Goal: Task Accomplishment & Management: Manage account settings

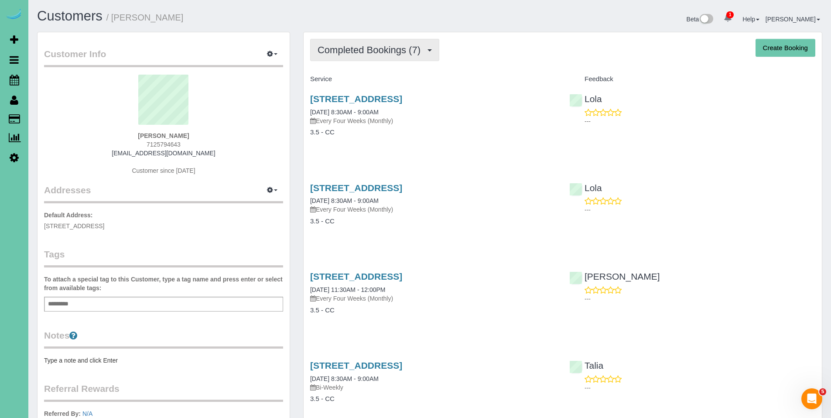
click at [341, 49] on span "Completed Bookings (7)" at bounding box center [371, 50] width 107 height 11
click at [347, 56] on button "Completed Bookings (7)" at bounding box center [374, 50] width 129 height 22
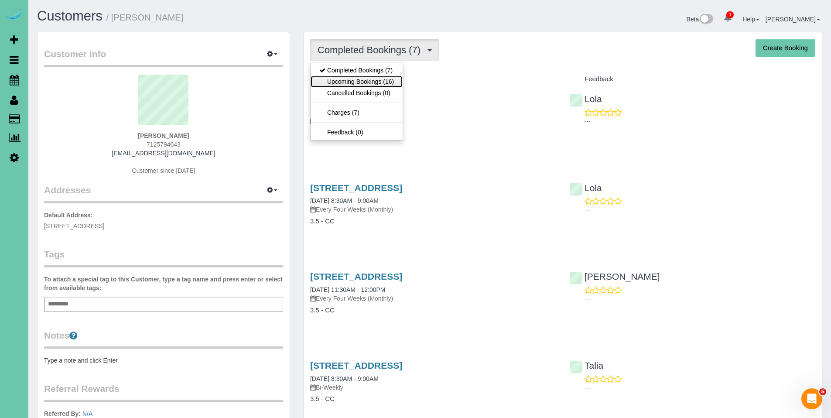
click at [347, 80] on link "Upcoming Bookings (16)" at bounding box center [357, 81] width 92 height 11
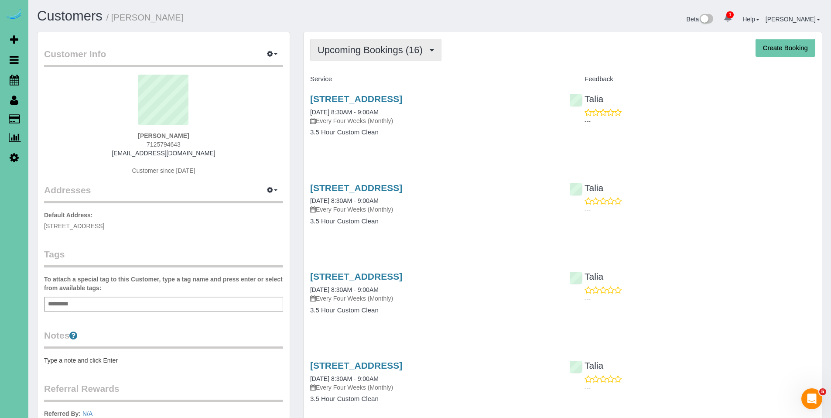
click at [359, 55] on span "Upcoming Bookings (16)" at bounding box center [373, 50] width 110 height 11
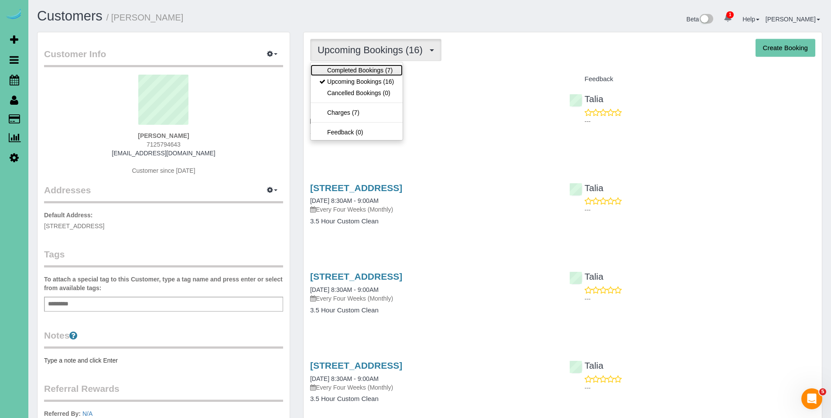
click at [359, 66] on link "Completed Bookings (7)" at bounding box center [357, 70] width 92 height 11
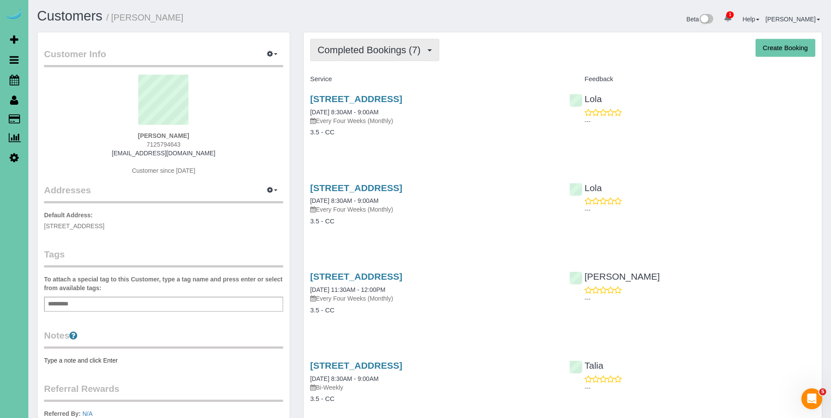
click at [363, 47] on span "Completed Bookings (7)" at bounding box center [371, 50] width 107 height 11
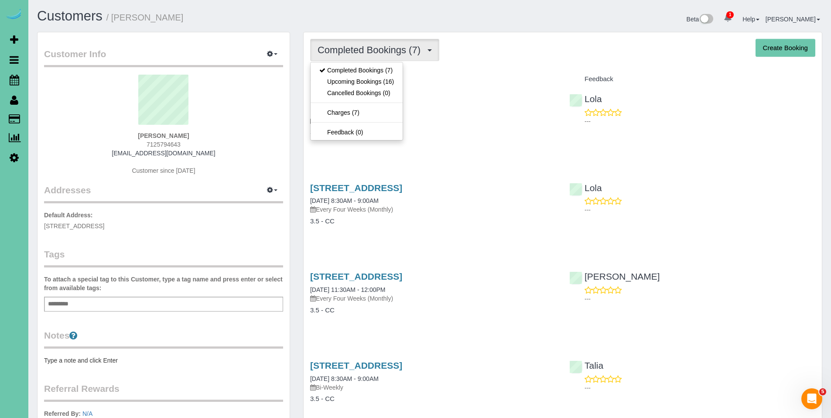
click at [363, 47] on span "Completed Bookings (7)" at bounding box center [371, 50] width 107 height 11
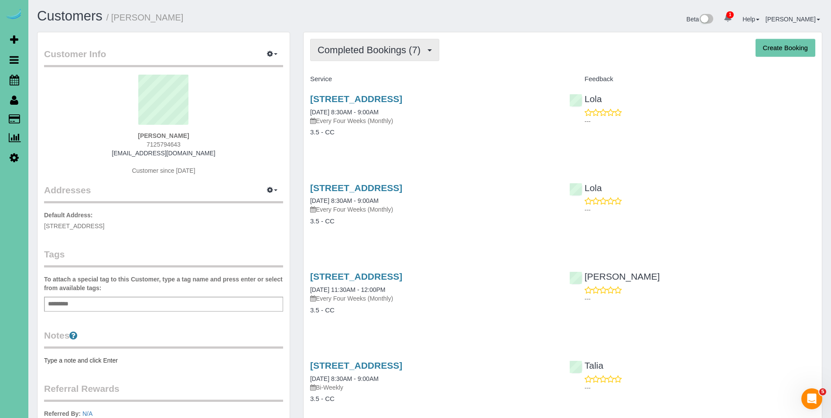
click at [360, 54] on span "Completed Bookings (7)" at bounding box center [371, 50] width 107 height 11
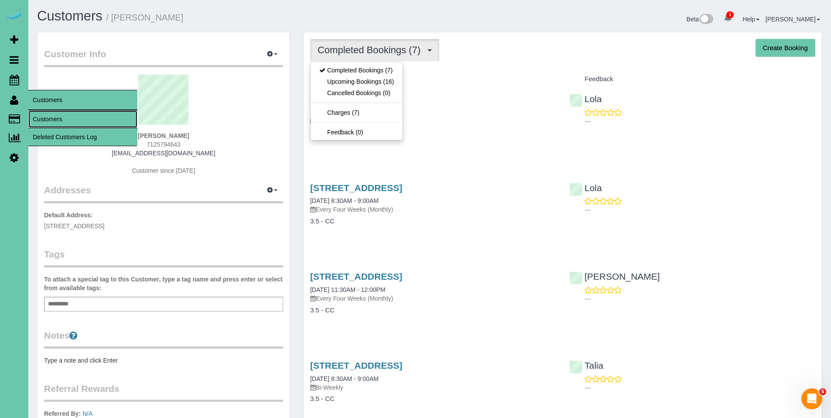
click at [39, 118] on link "Customers" at bounding box center [82, 118] width 109 height 17
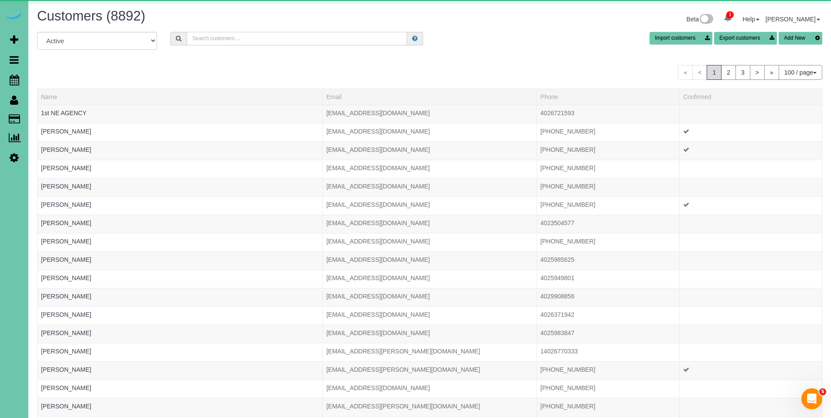
click at [216, 40] on input "text" at bounding box center [297, 39] width 220 height 14
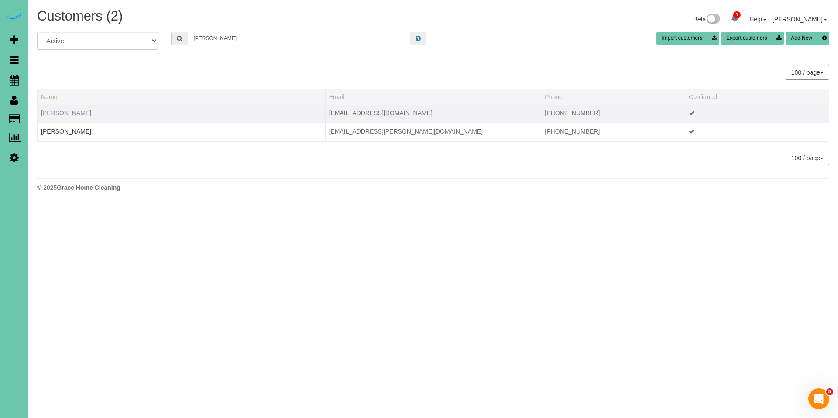
type input "liz gu"
click at [53, 112] on link "Liz Guido" at bounding box center [66, 113] width 50 height 7
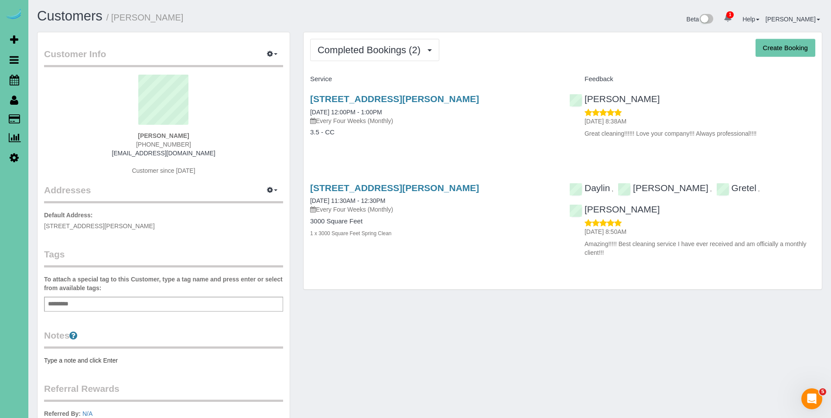
click at [363, 63] on div "Completed Bookings (2) Completed Bookings (2) Upcoming Bookings (15) Cancelled …" at bounding box center [563, 160] width 518 height 257
click at [358, 54] on span "Completed Bookings (2)" at bounding box center [371, 50] width 107 height 11
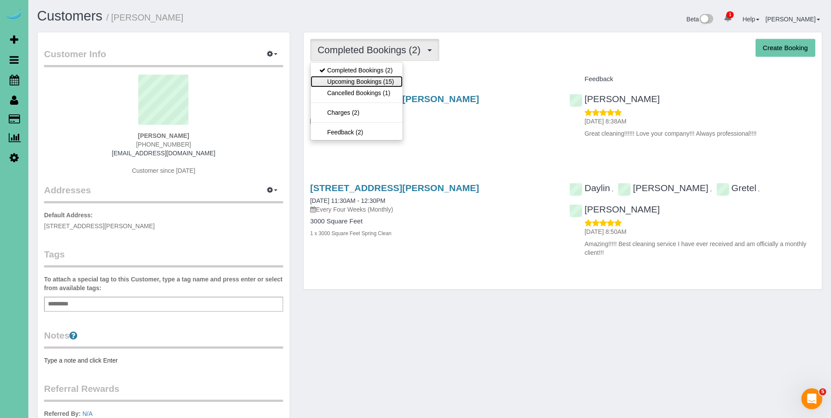
click at [355, 82] on link "Upcoming Bookings (15)" at bounding box center [357, 81] width 92 height 11
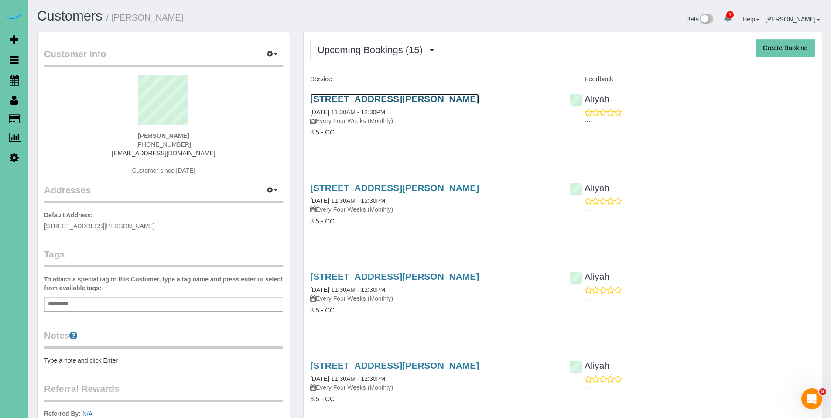
click at [377, 99] on link "18632 Emiline St, Omaha, NE 68136" at bounding box center [394, 99] width 169 height 10
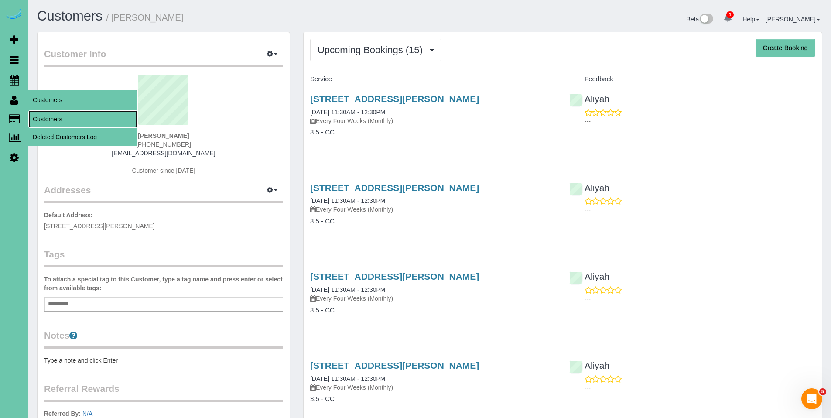
click at [43, 122] on link "Customers" at bounding box center [82, 118] width 109 height 17
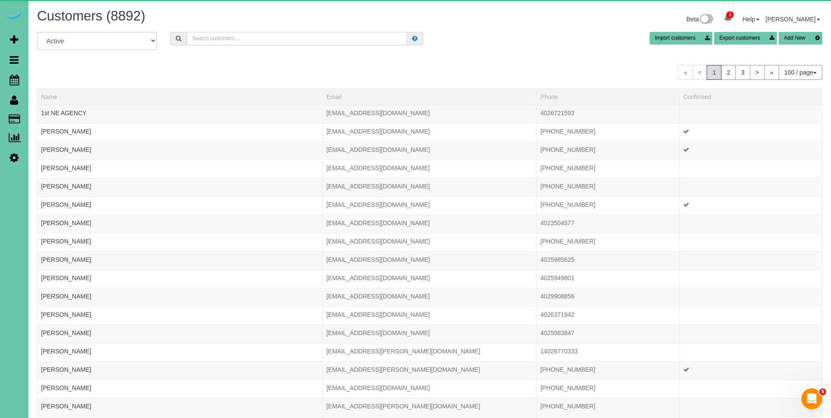
click at [204, 43] on input "text" at bounding box center [297, 39] width 220 height 14
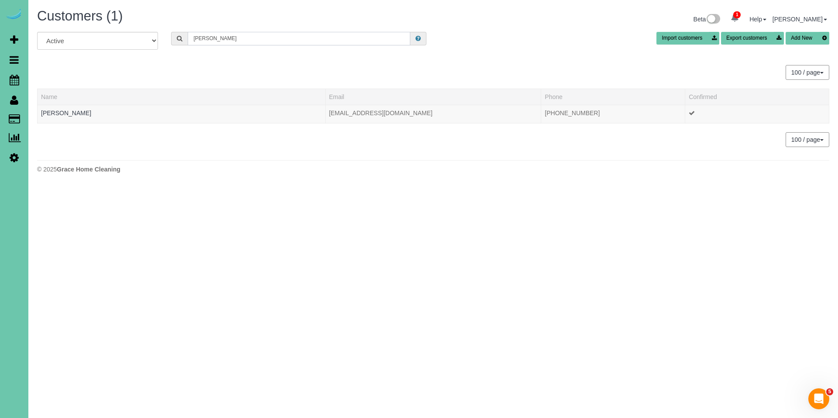
drag, startPoint x: 240, startPoint y: 36, endPoint x: 176, endPoint y: 33, distance: 63.8
click at [176, 33] on div "orlich" at bounding box center [298, 39] width 255 height 14
type input "krutsinger"
click at [93, 110] on link "Dustin & Derrica Krutsinger" at bounding box center [95, 113] width 108 height 7
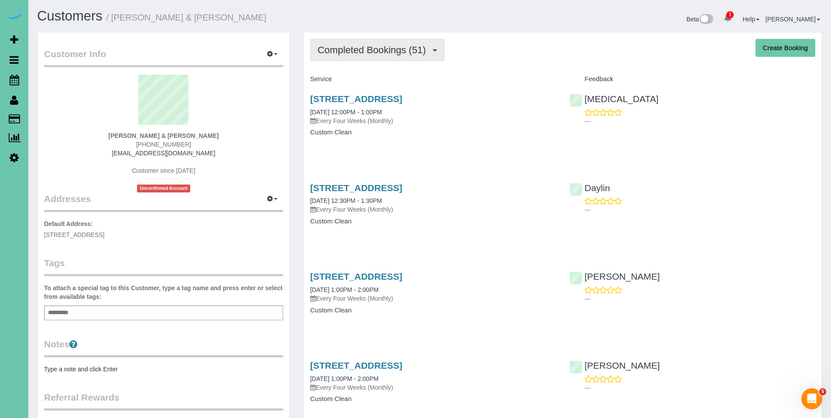
click at [370, 43] on button "Completed Bookings (51)" at bounding box center [377, 50] width 134 height 22
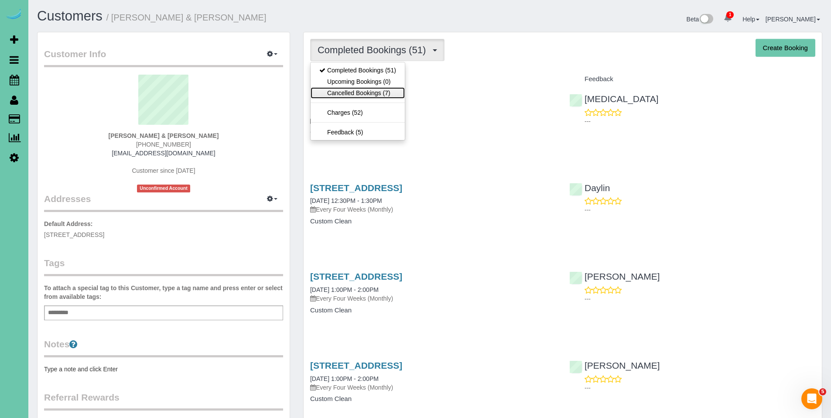
click at [354, 93] on link "Cancelled Bookings (7)" at bounding box center [358, 92] width 94 height 11
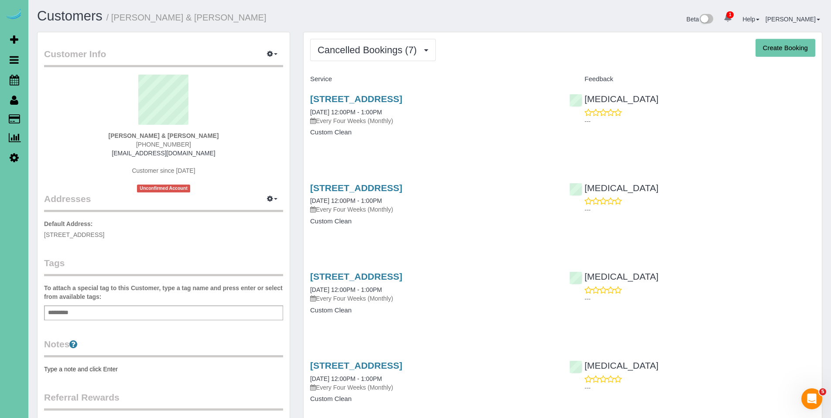
click at [463, 72] on div "Service" at bounding box center [433, 79] width 259 height 15
click at [373, 102] on link "4955 S 176th Circle, Omaha, NE 68135" at bounding box center [356, 99] width 92 height 10
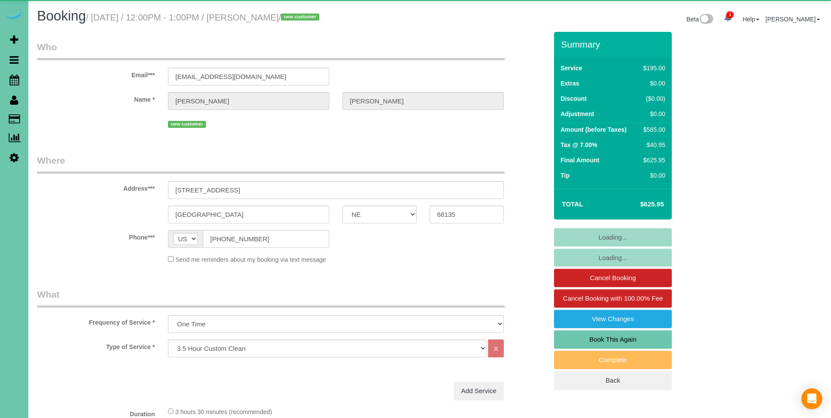
select select "NE"
select select "object:743"
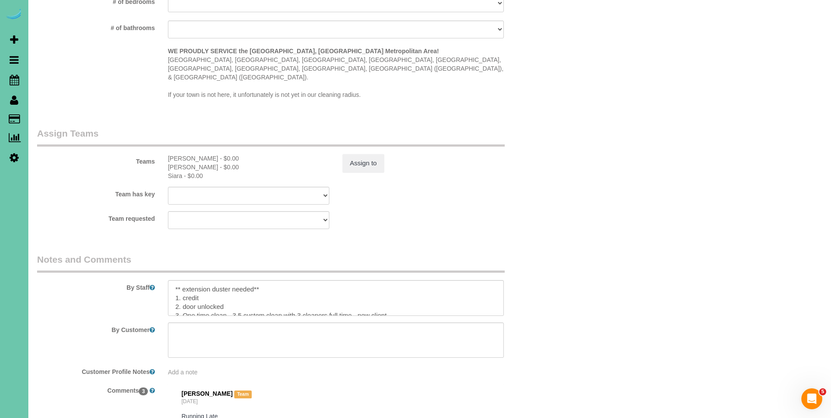
scroll to position [818, 0]
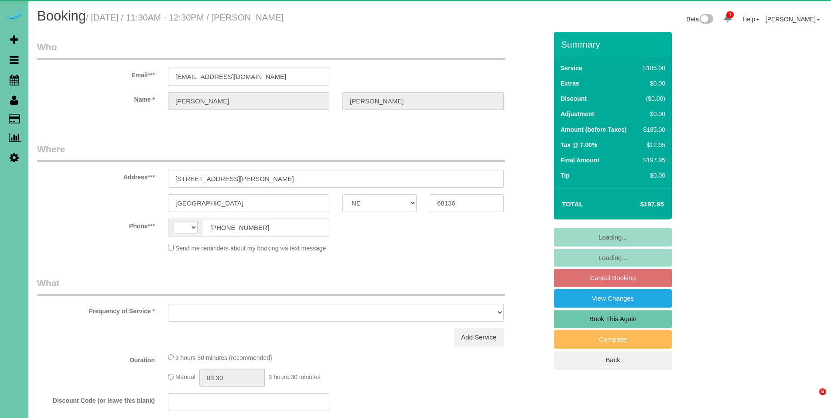
select select "NE"
select select "string:[GEOGRAPHIC_DATA]"
select select "object:626"
select select "string:fspay-6457fe27-e40f-4fb2-9287-81dfe746dffb"
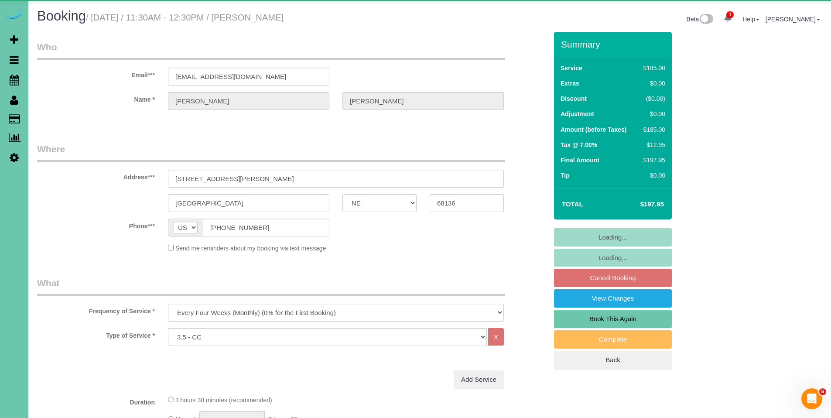
select select "object:699"
